Goal: Information Seeking & Learning: Learn about a topic

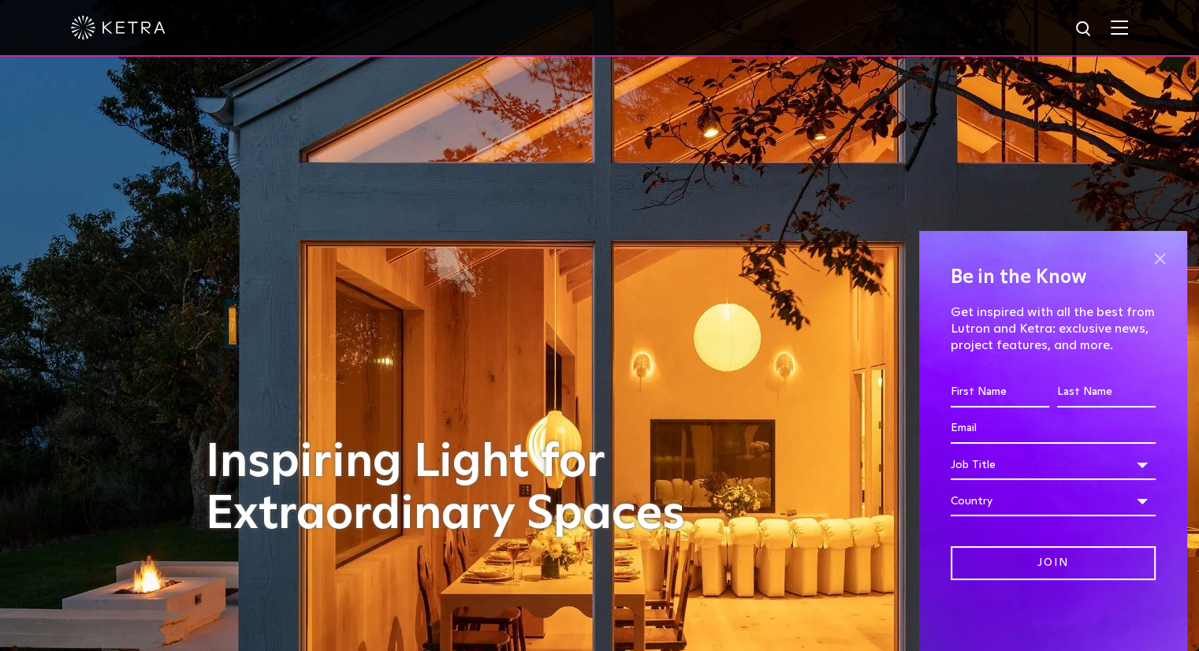
click at [1158, 263] on span at bounding box center [1160, 259] width 24 height 24
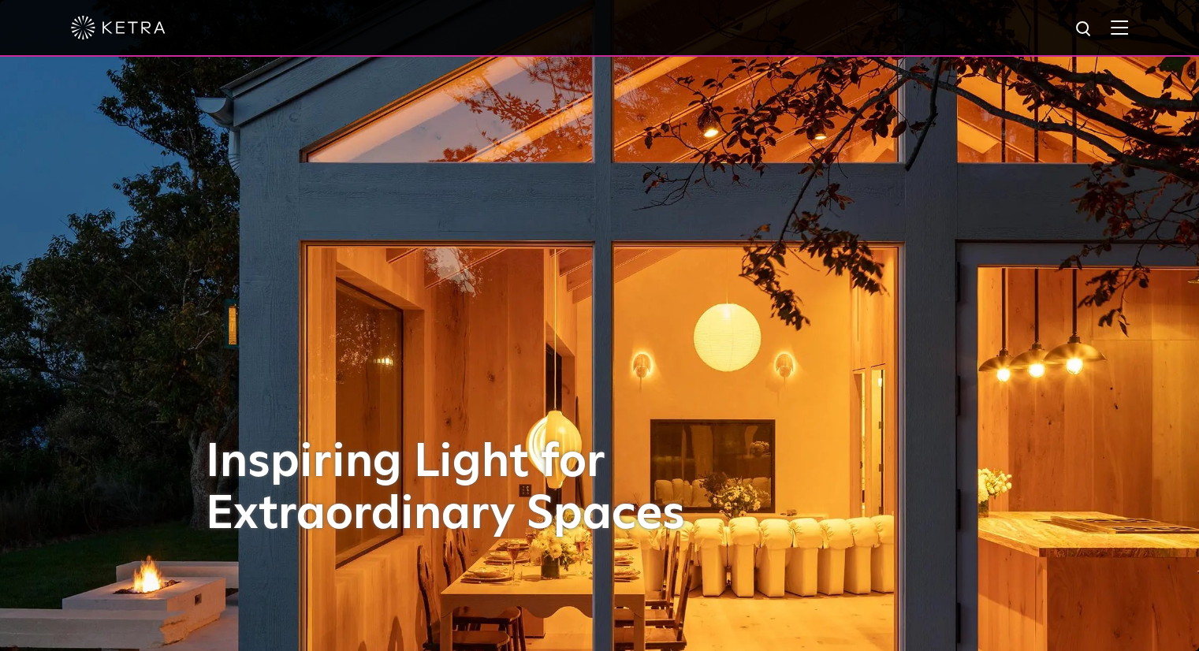
click at [1123, 35] on img at bounding box center [1119, 27] width 17 height 15
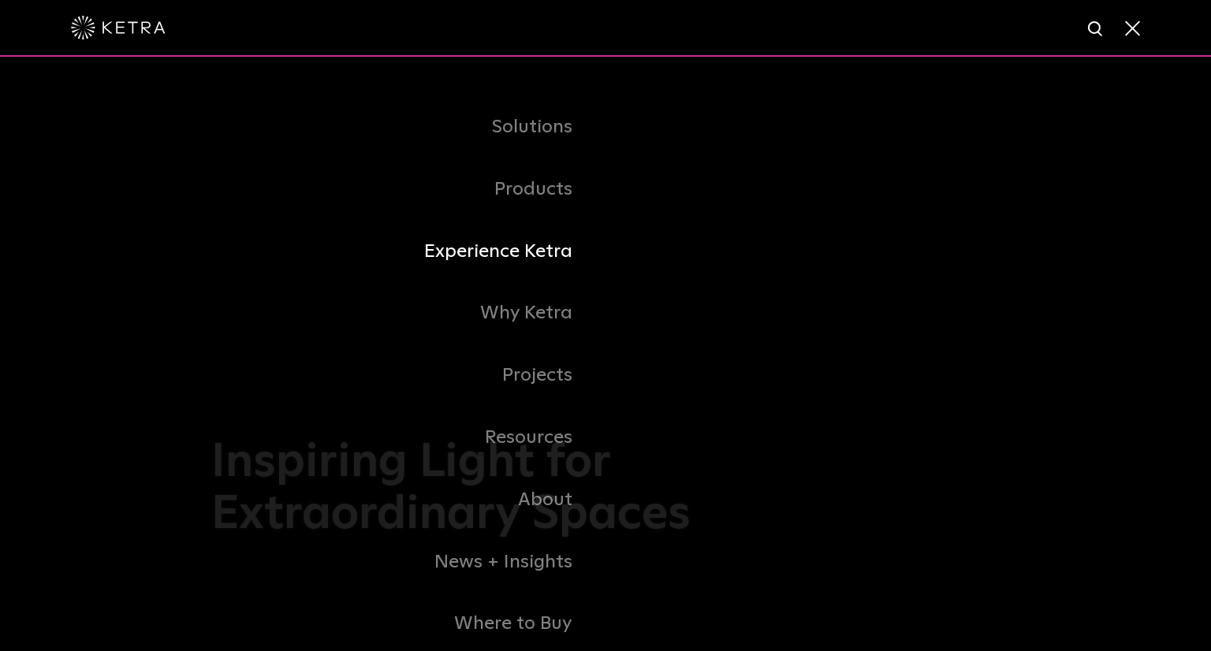
click at [508, 255] on link "Experience Ketra" at bounding box center [408, 252] width 394 height 62
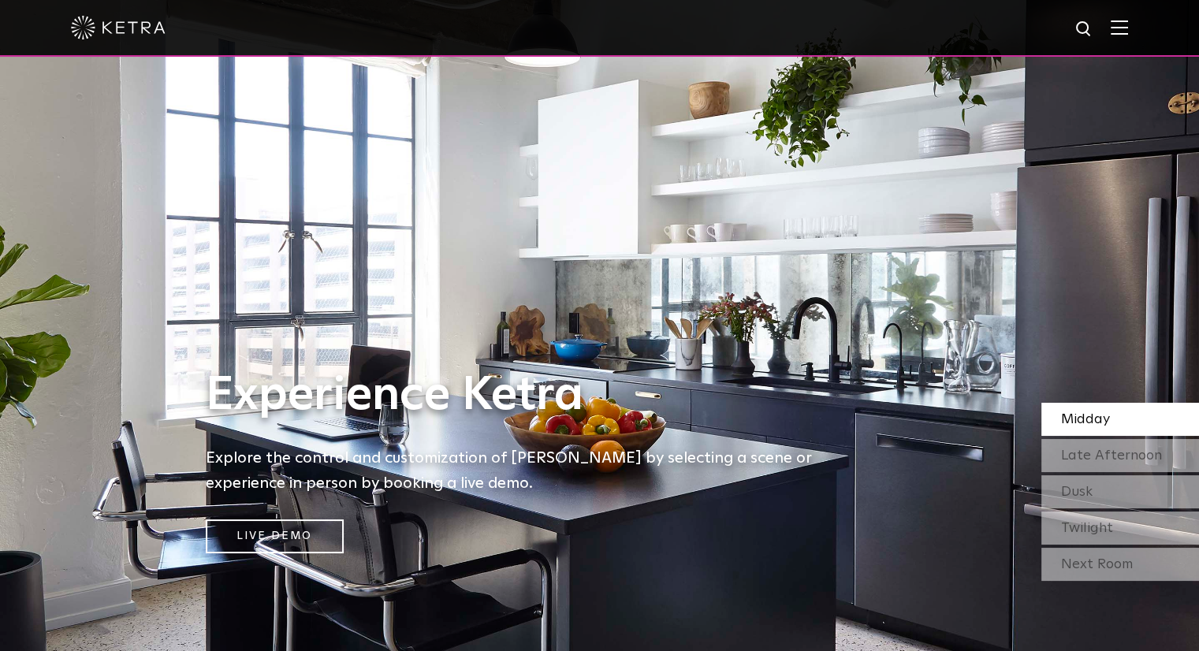
click at [1128, 27] on img at bounding box center [1119, 27] width 17 height 15
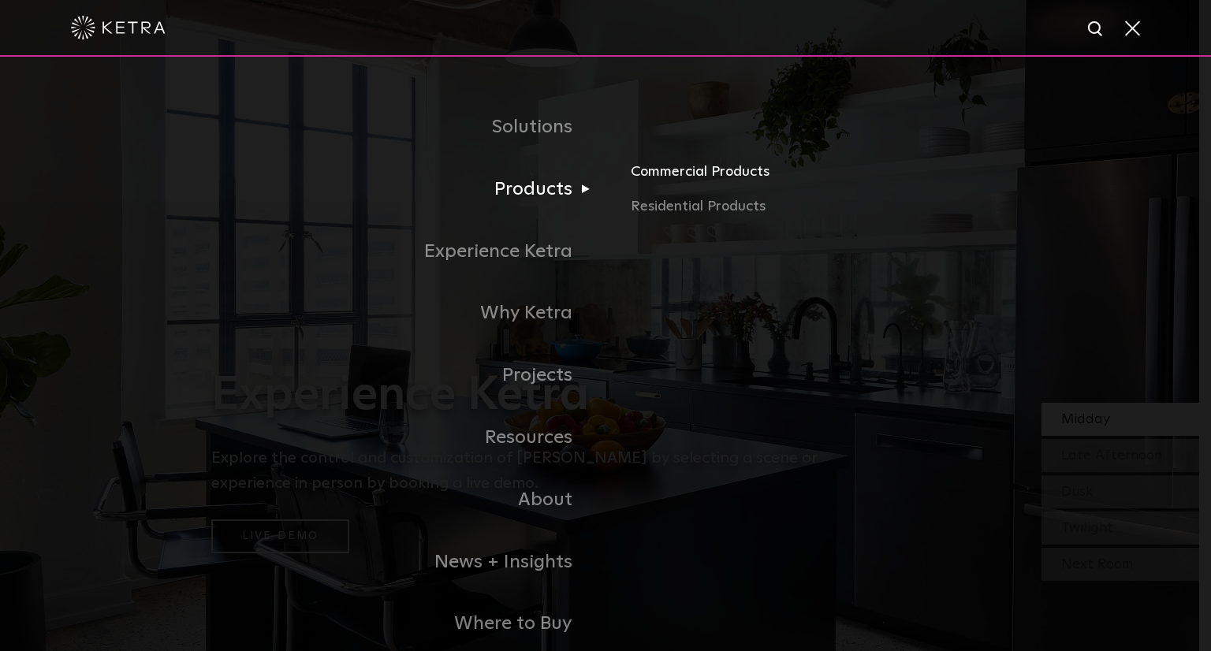
click at [646, 177] on link "Commercial Products" at bounding box center [815, 178] width 369 height 35
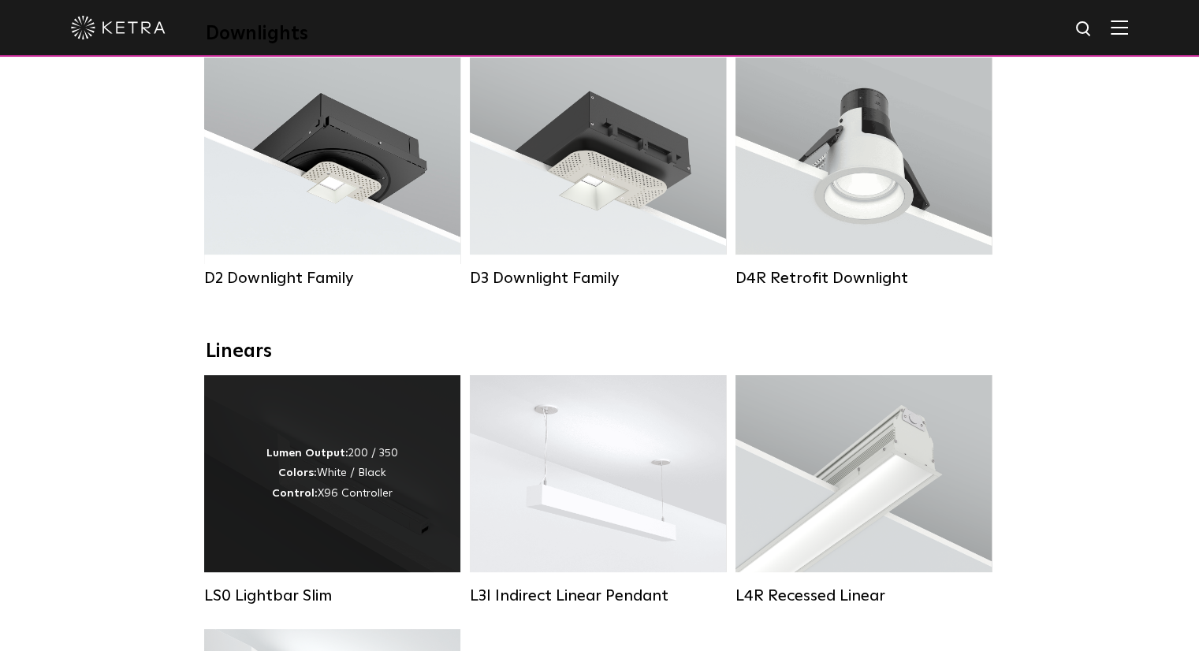
scroll to position [237, 0]
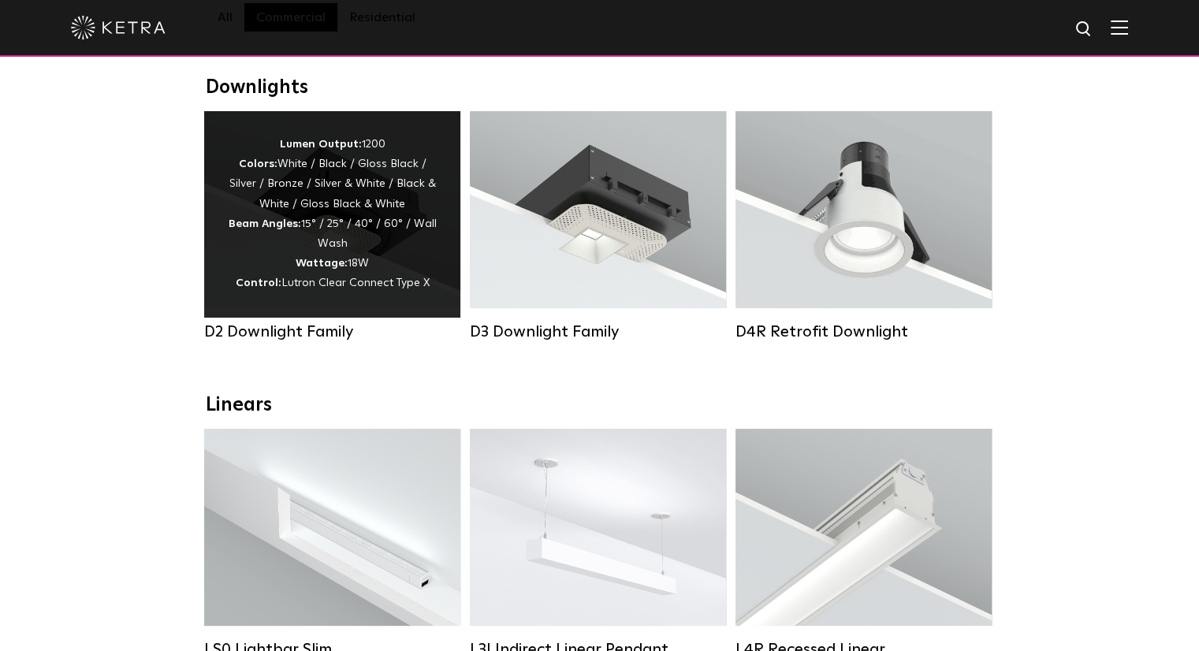
click at [229, 263] on div "Lumen Output: 1200 Colors: White / Black / Gloss Black / Silver / Bronze / Silv…" at bounding box center [332, 214] width 209 height 159
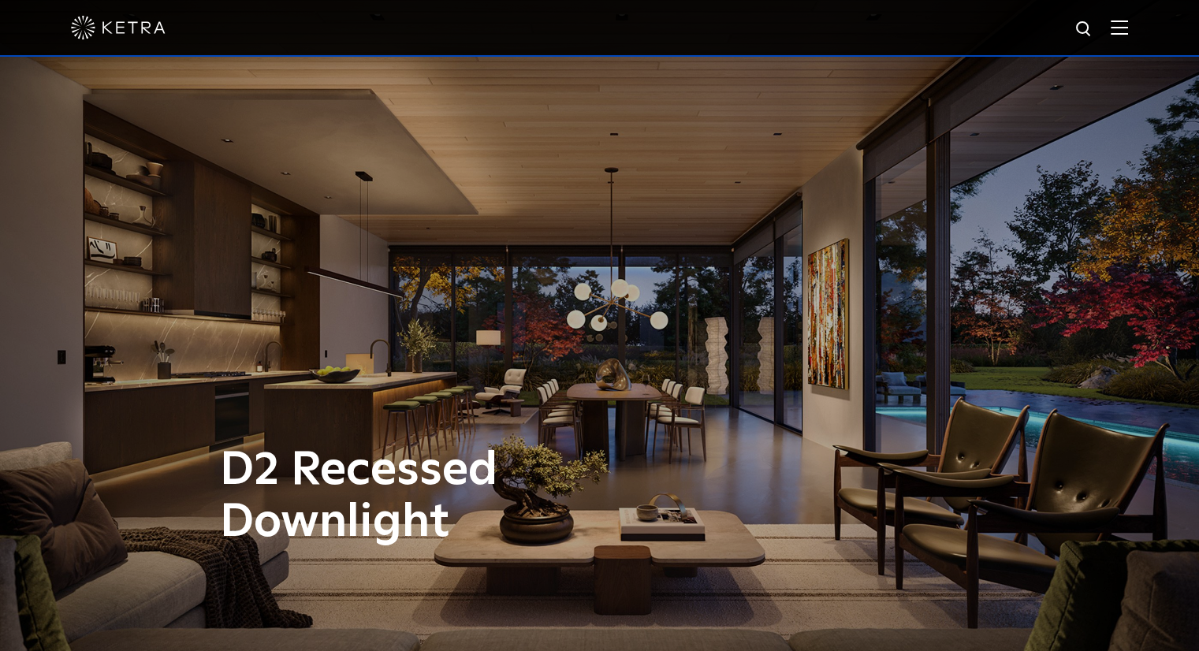
click at [1093, 27] on img at bounding box center [1085, 30] width 20 height 20
type input "rania"
click at [1034, 17] on button "Search" at bounding box center [1046, 29] width 24 height 24
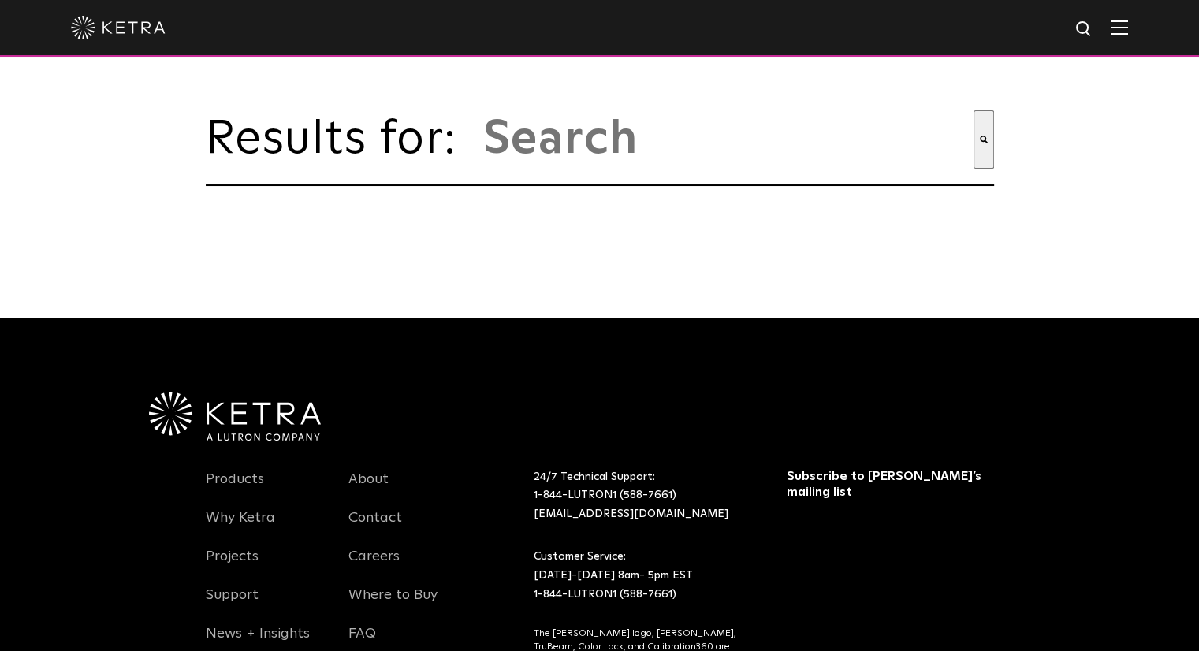
type input "rania"
